Goal: Use online tool/utility

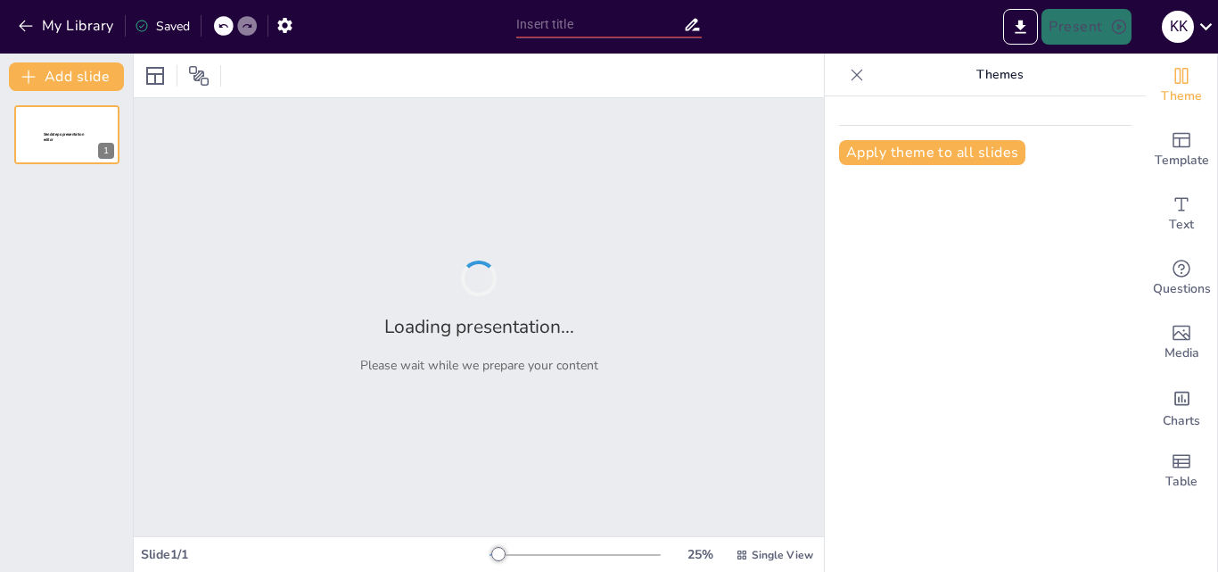
type input "Imported Revolusi_Industri_1-4.pptx"
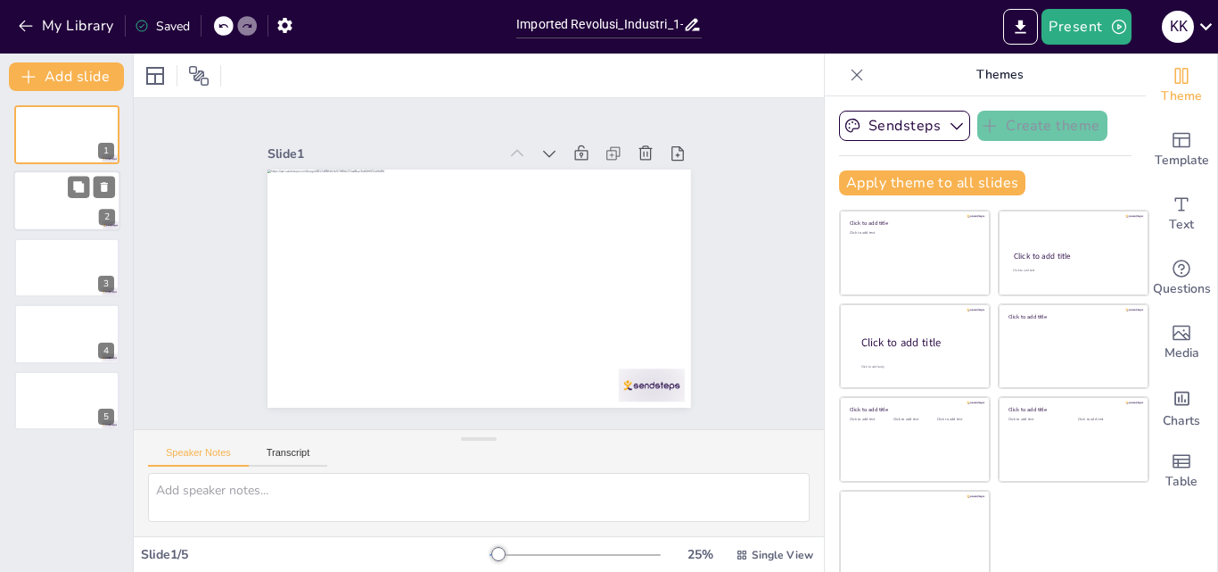
click at [52, 185] on div at bounding box center [66, 201] width 107 height 61
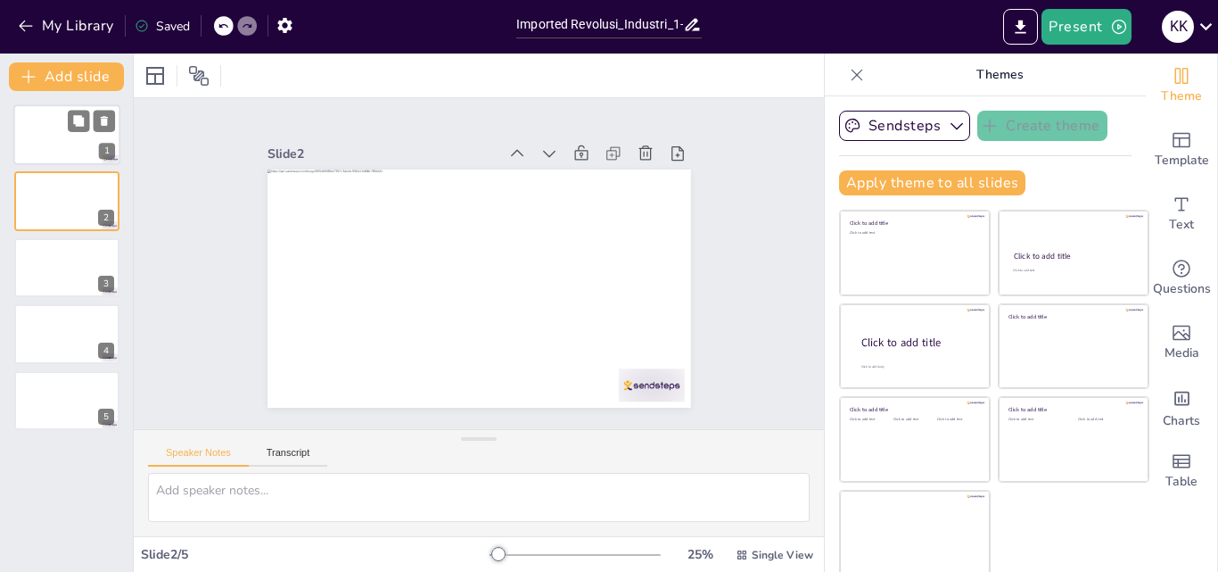
click at [46, 134] on div at bounding box center [66, 134] width 107 height 61
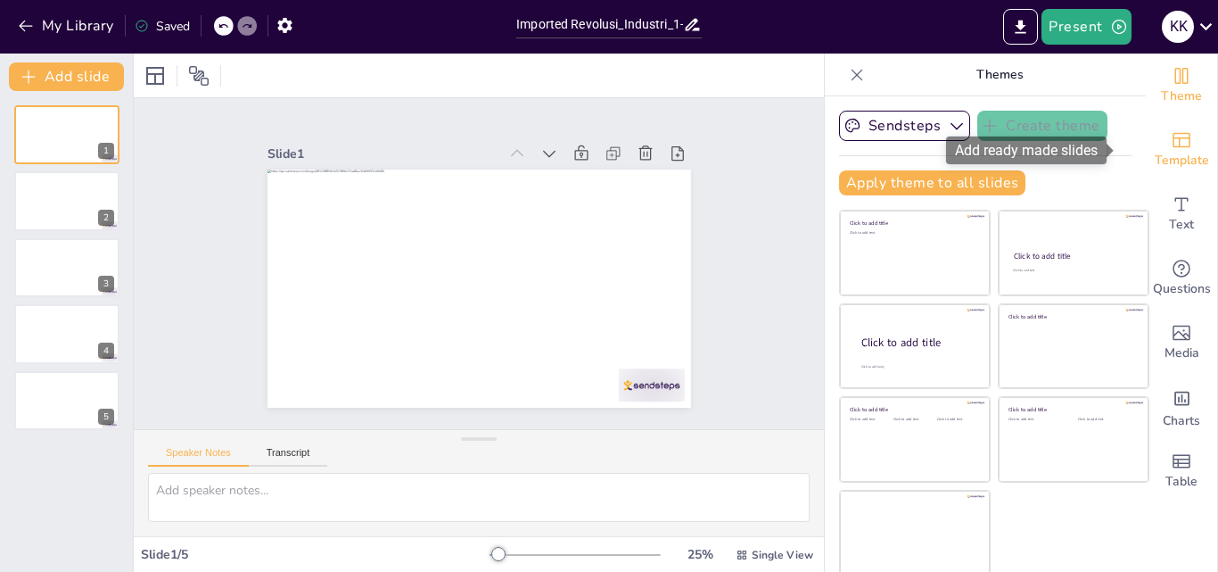
click at [1155, 151] on span "Template" at bounding box center [1182, 161] width 54 height 20
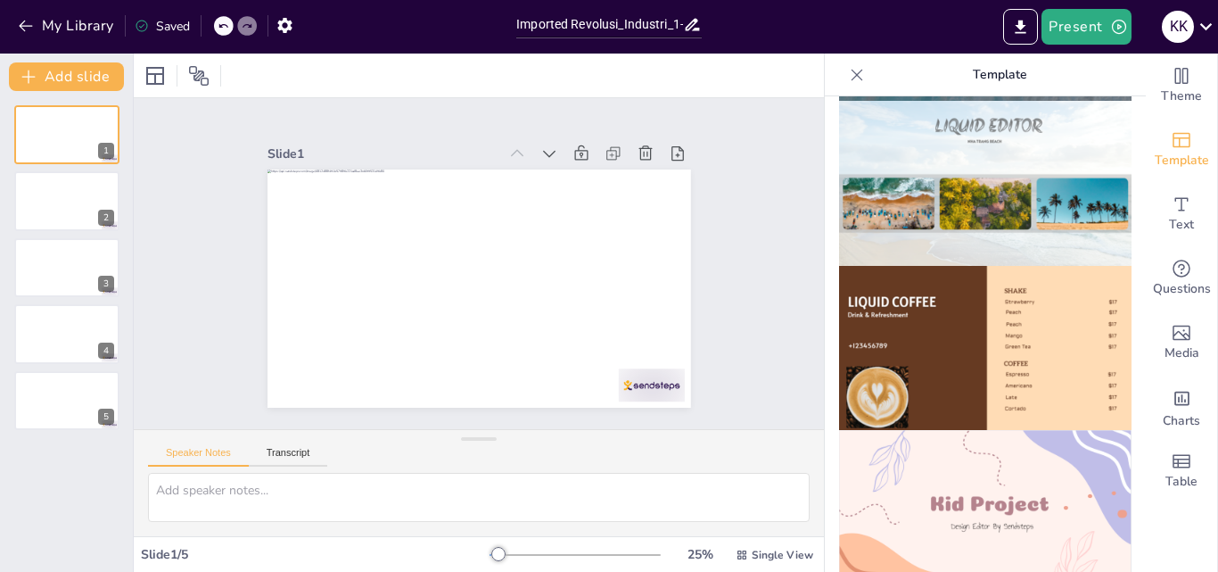
scroll to position [1034, 0]
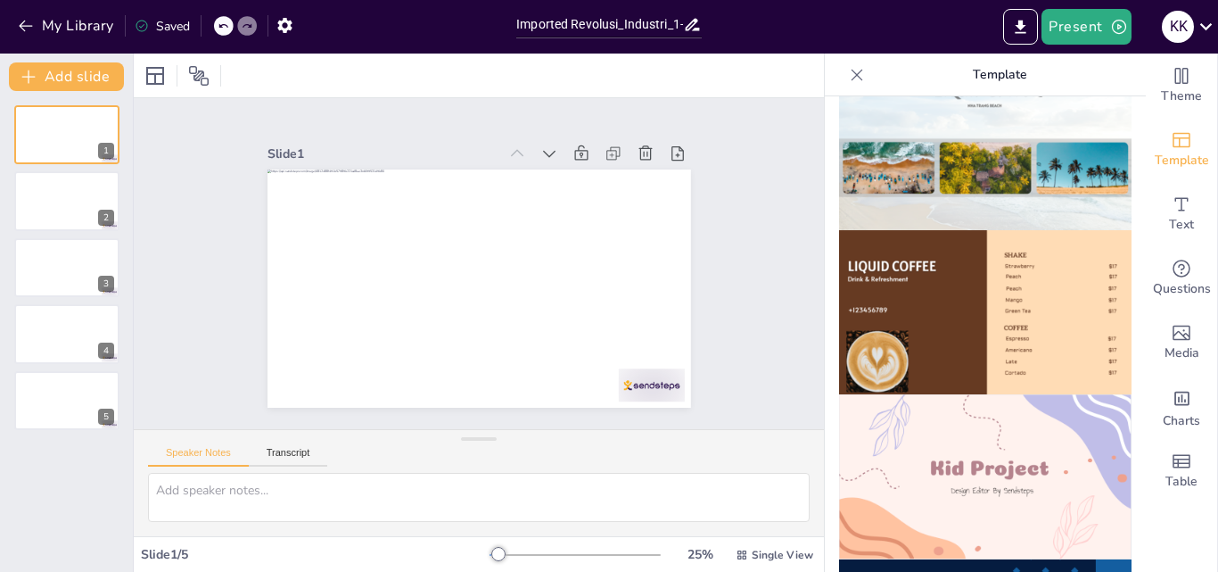
click at [958, 456] on img at bounding box center [985, 476] width 292 height 165
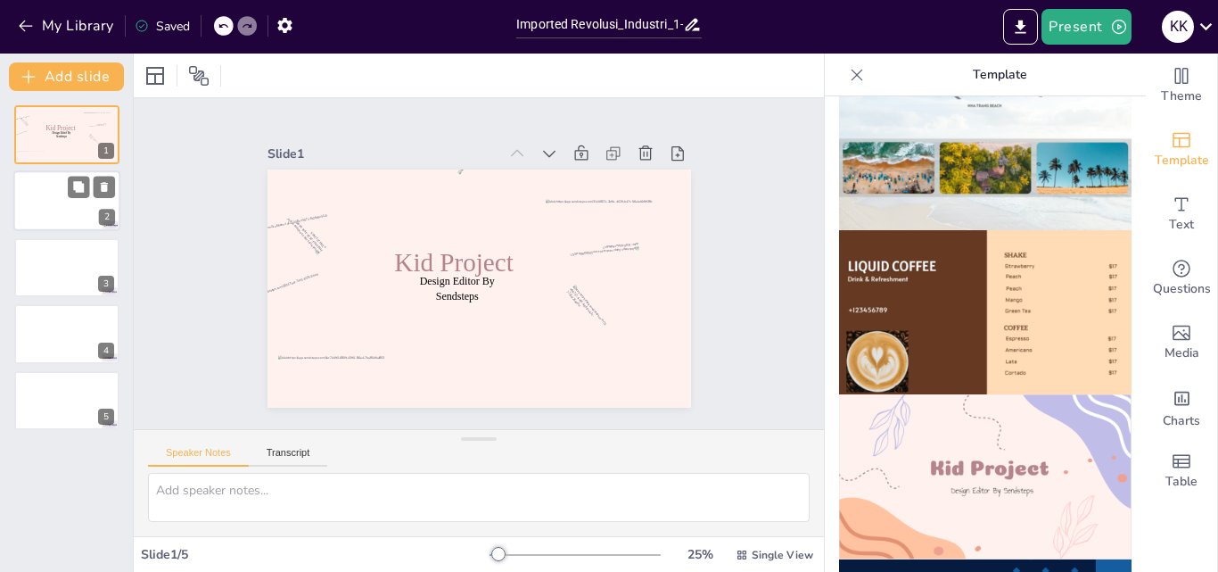
click at [47, 185] on div at bounding box center [66, 201] width 107 height 61
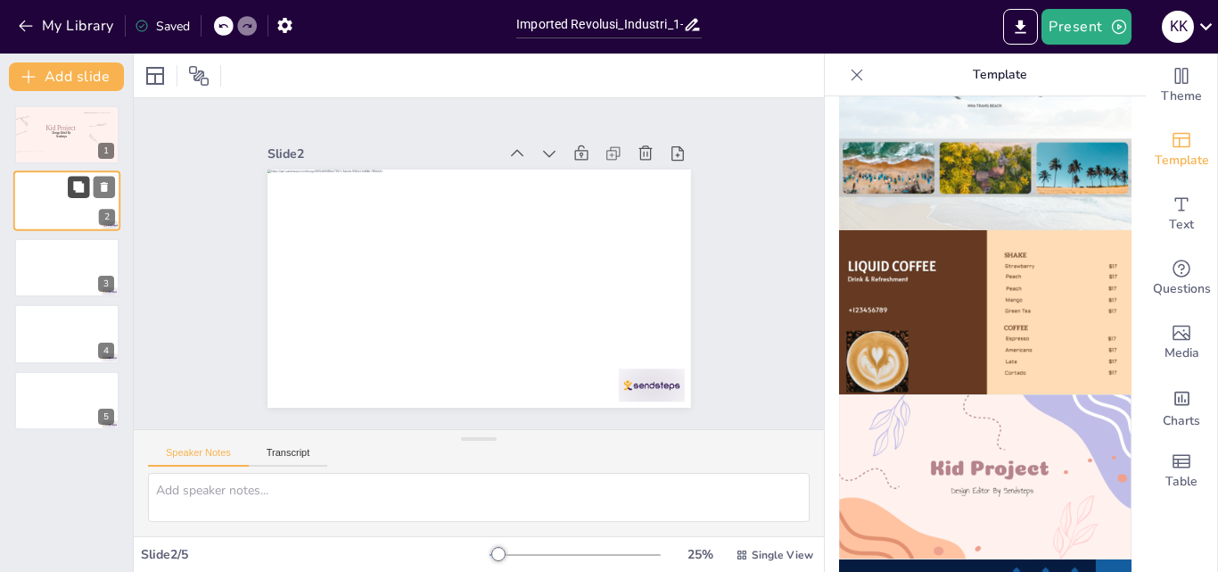
click at [78, 187] on icon at bounding box center [78, 187] width 11 height 11
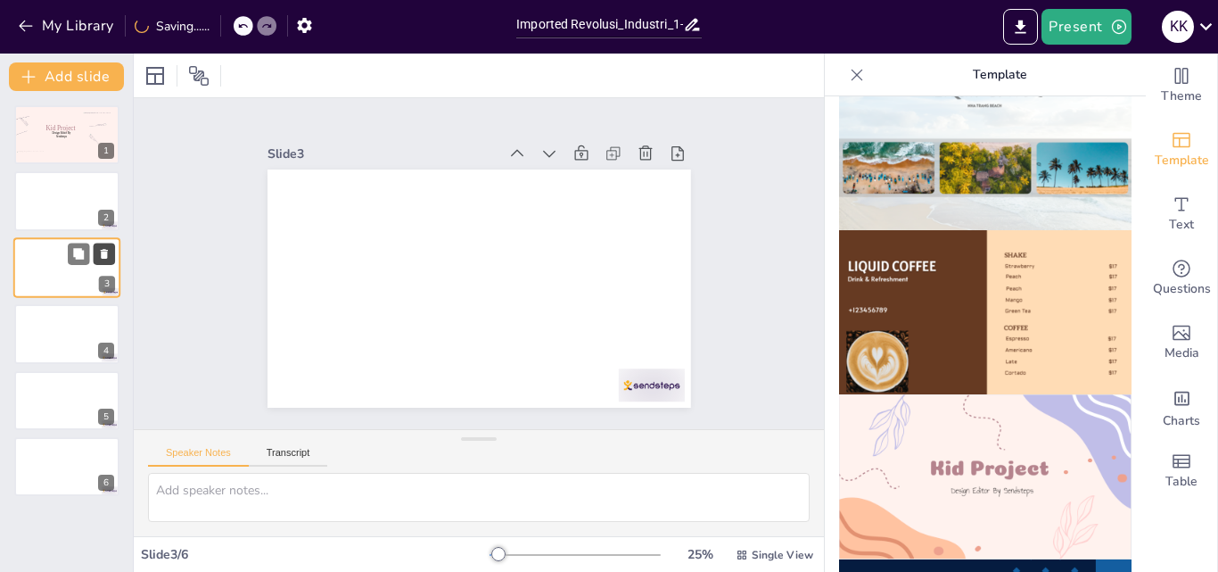
click at [105, 252] on icon at bounding box center [104, 254] width 7 height 10
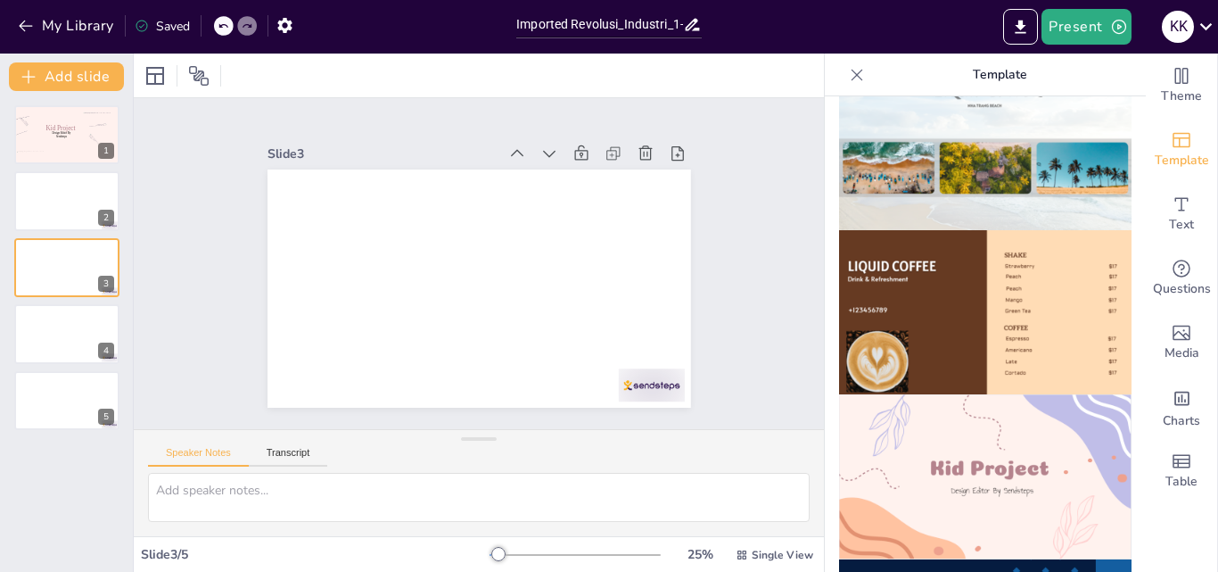
click at [872, 434] on img at bounding box center [985, 476] width 292 height 165
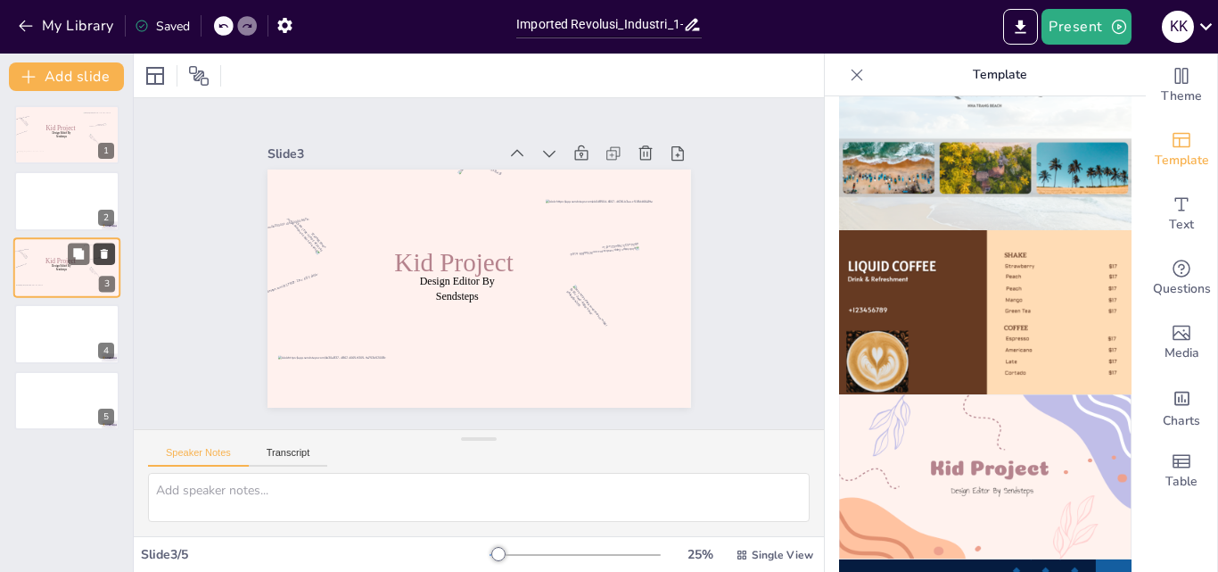
click at [102, 253] on icon at bounding box center [104, 254] width 7 height 10
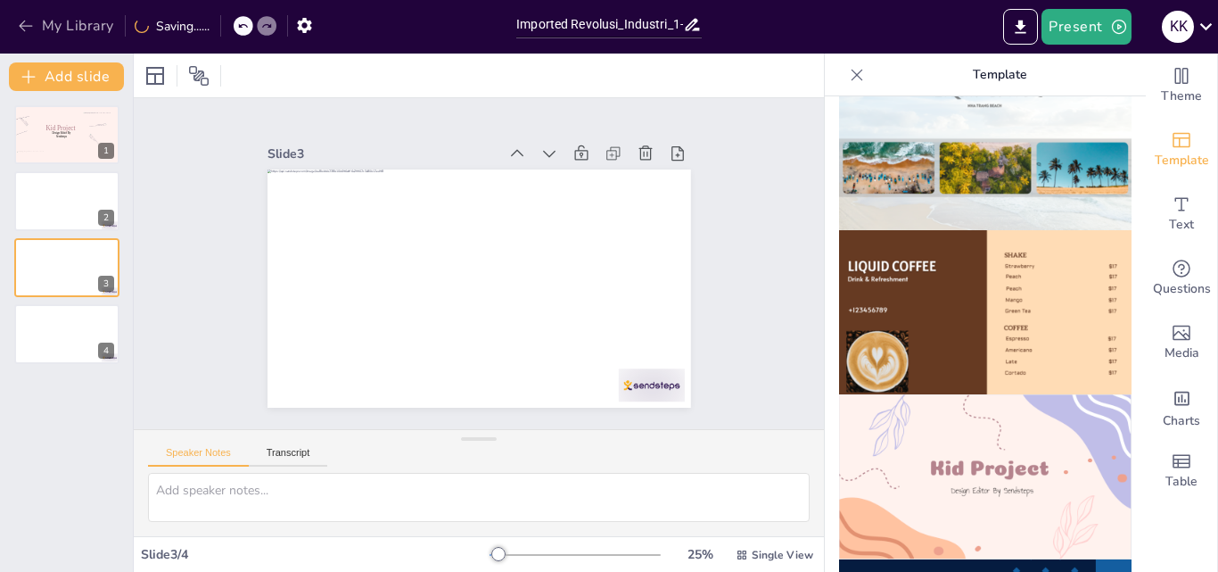
click at [21, 31] on icon "button" at bounding box center [26, 26] width 18 height 18
